Goal: Use online tool/utility: Utilize a website feature to perform a specific function

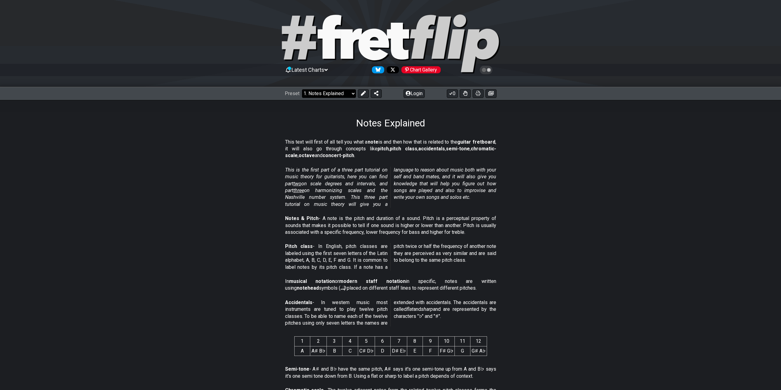
click at [345, 95] on select "Welcome to #fretflip! Initial Preset Custom Preset Minor Pentatonic Major Penta…" at bounding box center [329, 93] width 54 height 9
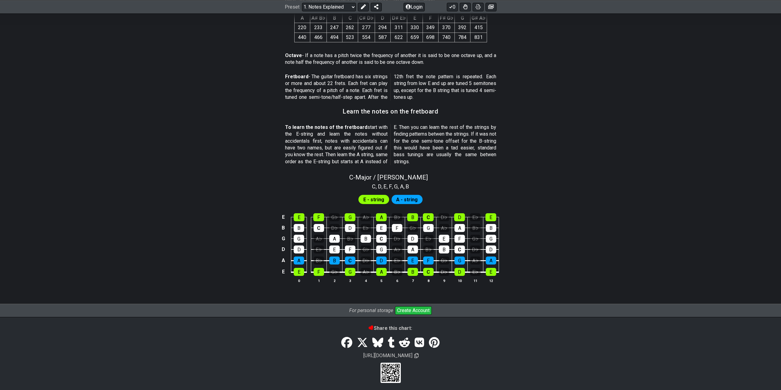
scroll to position [464, 0]
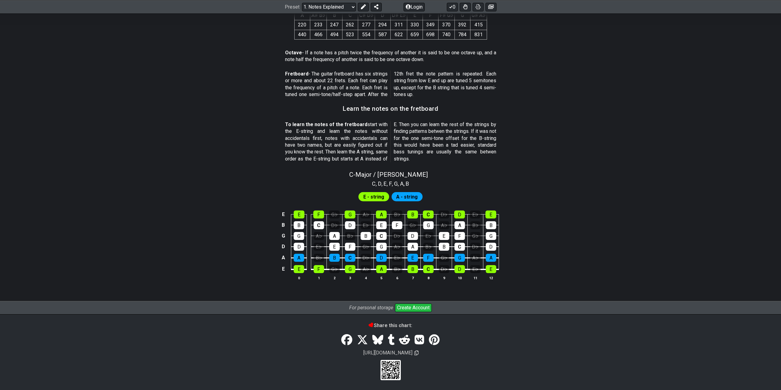
click at [410, 195] on span "A - string" at bounding box center [406, 196] width 21 height 9
click at [382, 199] on span "E - string" at bounding box center [373, 196] width 21 height 9
click at [405, 196] on span "A - string" at bounding box center [406, 196] width 21 height 9
click at [379, 195] on span "E - string" at bounding box center [373, 196] width 21 height 9
click at [589, 171] on div "C - Major / Ionian" at bounding box center [390, 172] width 479 height 11
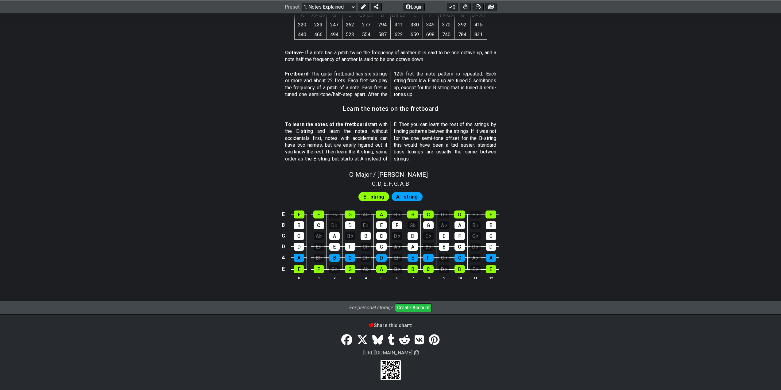
select select "C"
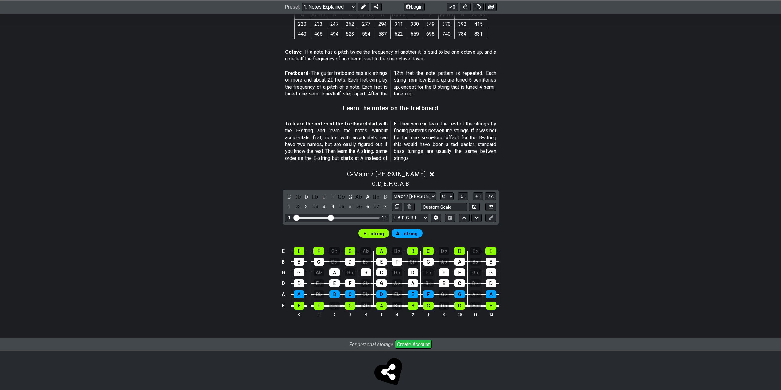
click at [430, 174] on icon at bounding box center [432, 174] width 5 height 5
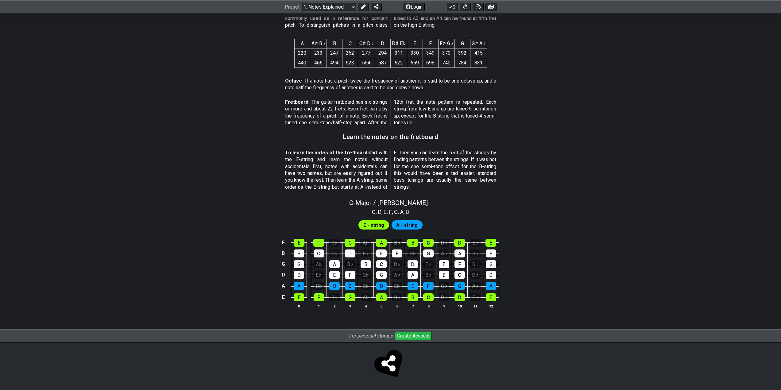
scroll to position [435, 0]
click at [392, 200] on span "C - Major / Ionian" at bounding box center [388, 202] width 79 height 7
select select "C"
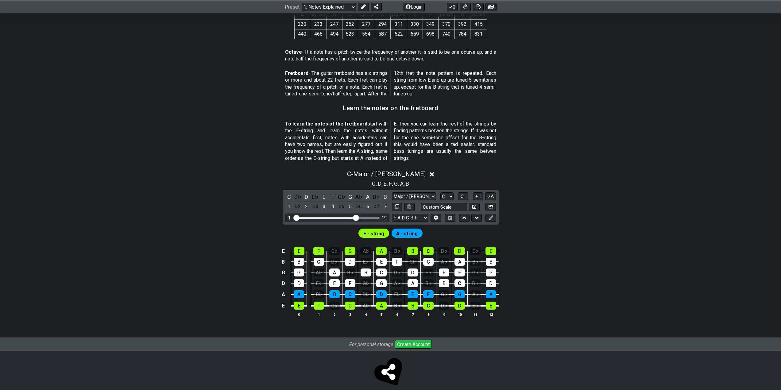
drag, startPoint x: 330, startPoint y: 219, endPoint x: 354, endPoint y: 217, distance: 24.3
click at [354, 217] on input "Visible fret range" at bounding box center [337, 217] width 87 height 0
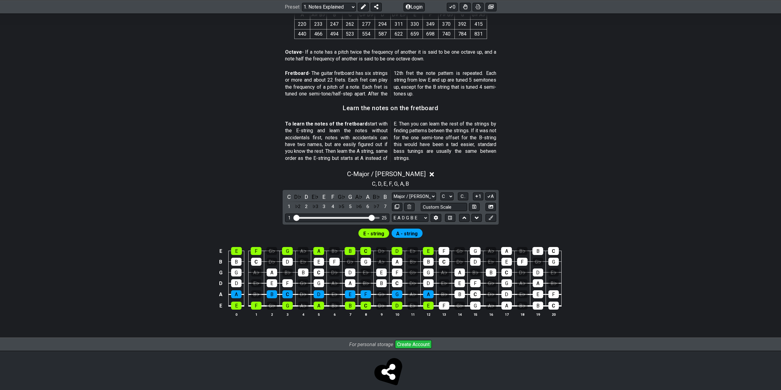
drag, startPoint x: 356, startPoint y: 218, endPoint x: 373, endPoint y: 217, distance: 16.6
click at [373, 217] on input "Visible fret range" at bounding box center [337, 217] width 87 height 0
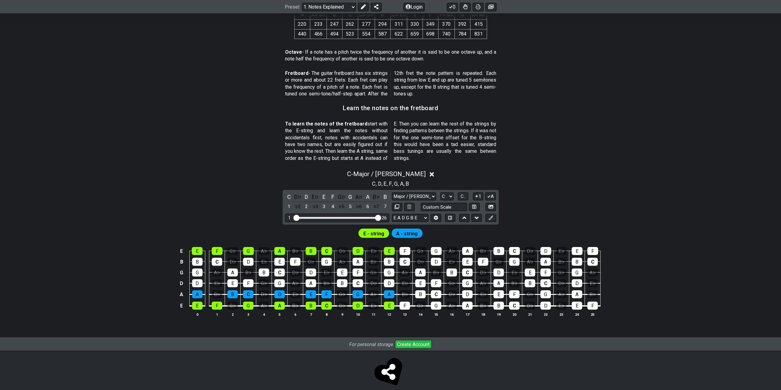
drag, startPoint x: 371, startPoint y: 218, endPoint x: 383, endPoint y: 219, distance: 12.0
click at [381, 217] on input "Visible fret range" at bounding box center [337, 217] width 87 height 0
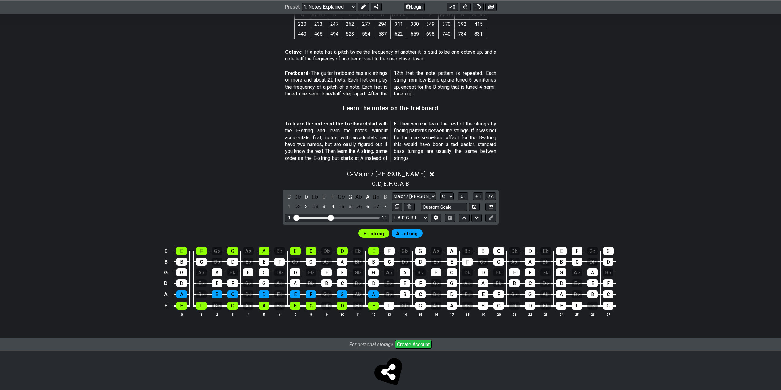
drag, startPoint x: 379, startPoint y: 218, endPoint x: 331, endPoint y: 224, distance: 48.2
click at [331, 217] on input "Visible fret range" at bounding box center [337, 217] width 87 height 0
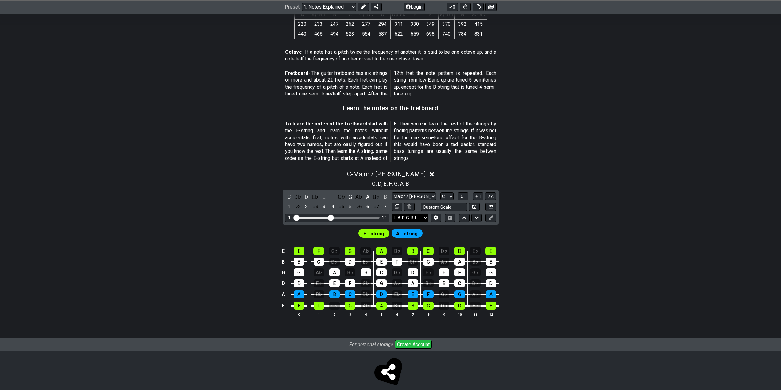
click at [419, 217] on select "E A D G B E E A D G B E E A D G B E B E A D F♯ B A D G C E A D A D G B E E♭ A♭ …" at bounding box center [410, 218] width 37 height 8
click at [426, 195] on select "Major / Ionian Custom Scale Minor Pentatonic Major Pentatonic Minor Blues Major…" at bounding box center [414, 196] width 44 height 8
click at [392, 192] on select "Major / Ionian Custom Scale Minor Pentatonic Major Pentatonic Minor Blues Major…" at bounding box center [414, 196] width 44 height 8
click at [451, 198] on select "A♭ A A♯ B♭ B C C♯ D♭ D D♯ E♭ E F F♯ G♭ G G♯" at bounding box center [446, 196] width 13 height 8
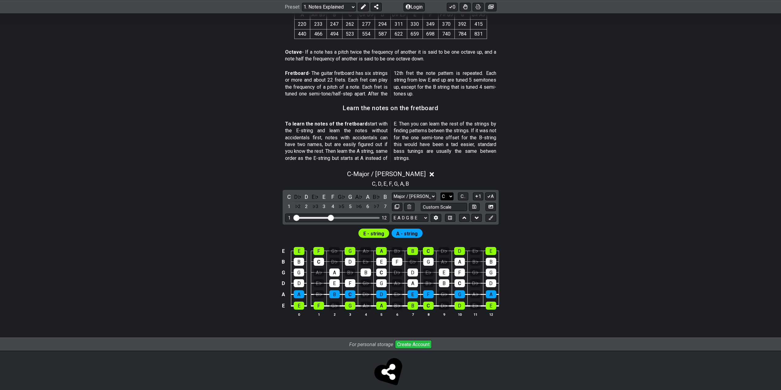
click at [450, 196] on select "A♭ A A♯ B♭ B C C♯ D♭ D D♯ E♭ E F F♯ G♭ G G♯" at bounding box center [446, 196] width 13 height 8
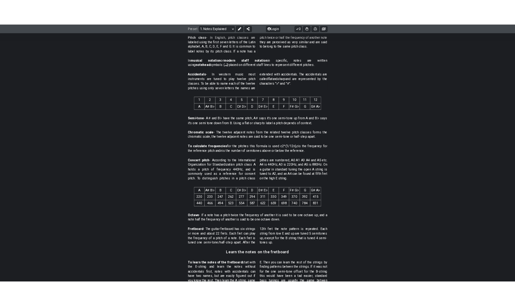
scroll to position [227, 0]
